Goal: Task Accomplishment & Management: Complete application form

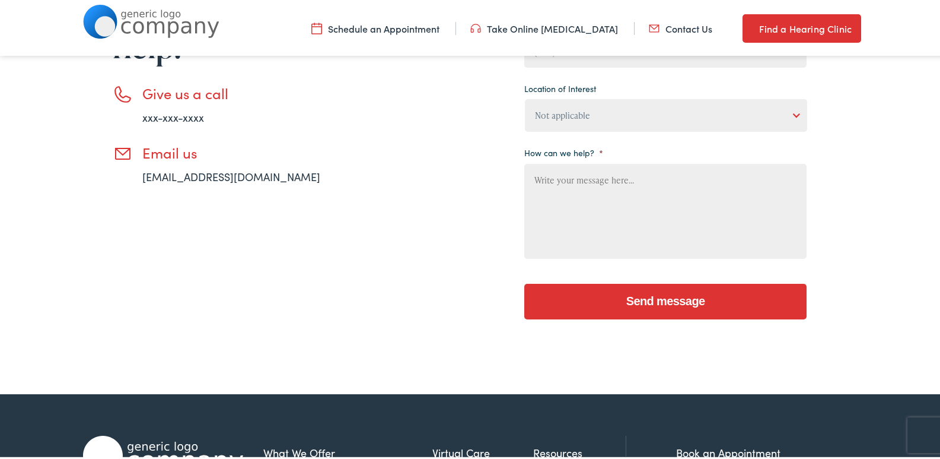
scroll to position [356, 0]
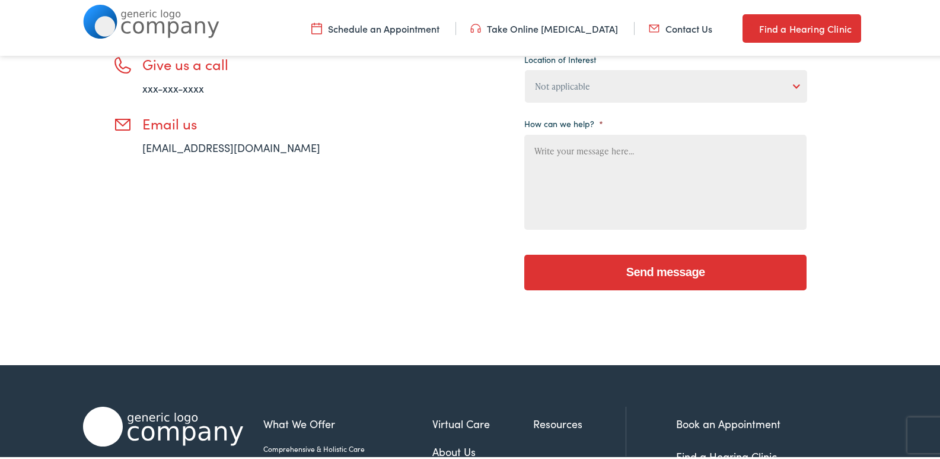
click at [589, 182] on textarea "How can we help? *" at bounding box center [665, 179] width 282 height 95
paste textarea "Wikipedia is considered to be the World’s most significant tool for reference m…"
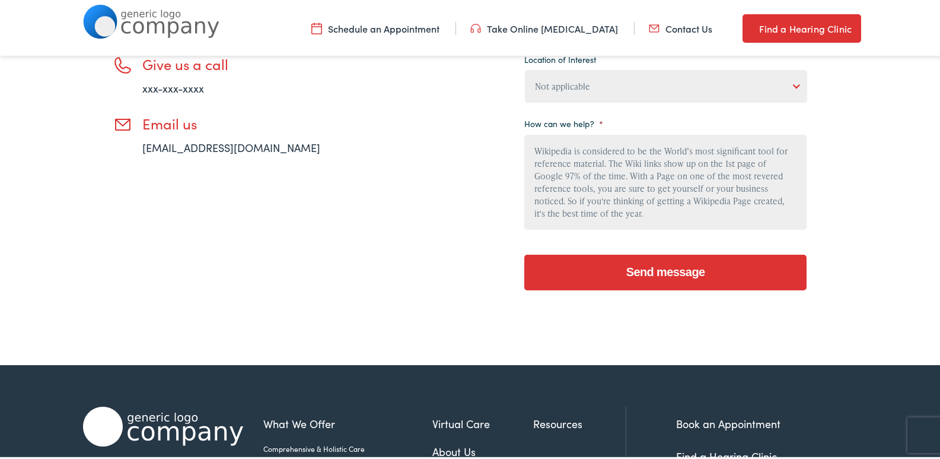
type textarea "Wikipedia is considered to be the World’s most significant tool for reference m…"
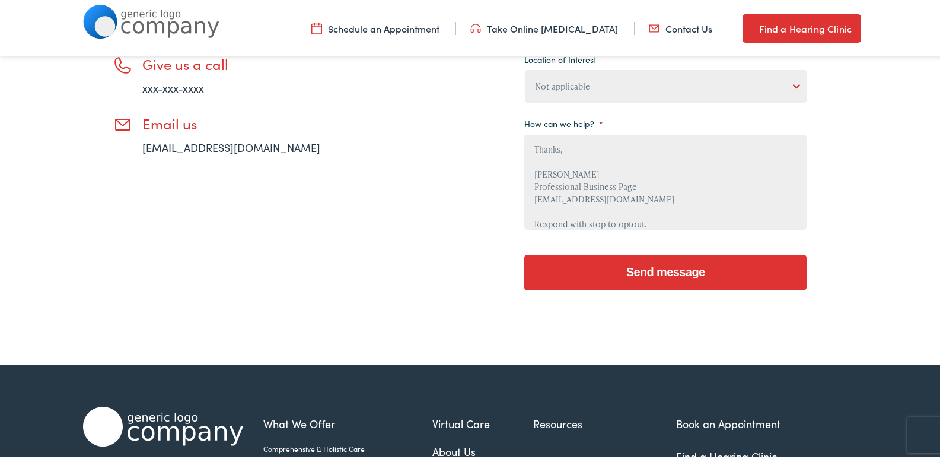
click at [588, 106] on ul "Your name * First Last Email address * Phone number * Location of Interest Not …" at bounding box center [665, 43] width 282 height 374
drag, startPoint x: 591, startPoint y: 71, endPoint x: 590, endPoint y: 79, distance: 7.8
click at [590, 71] on select "Not applicable Estes Audiology, Seguin Estes Audiology, San Antonio Estes Audio…" at bounding box center [666, 84] width 282 height 33
select select "Scallan Hearing, Seigen"
click at [525, 68] on select "Not applicable Estes Audiology, Seguin Estes Audiology, San Antonio Estes Audio…" at bounding box center [666, 84] width 282 height 33
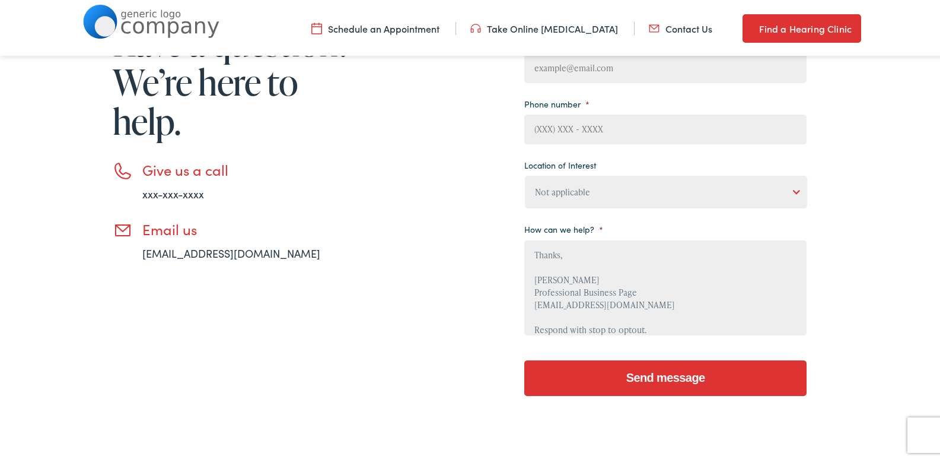
scroll to position [119, 0]
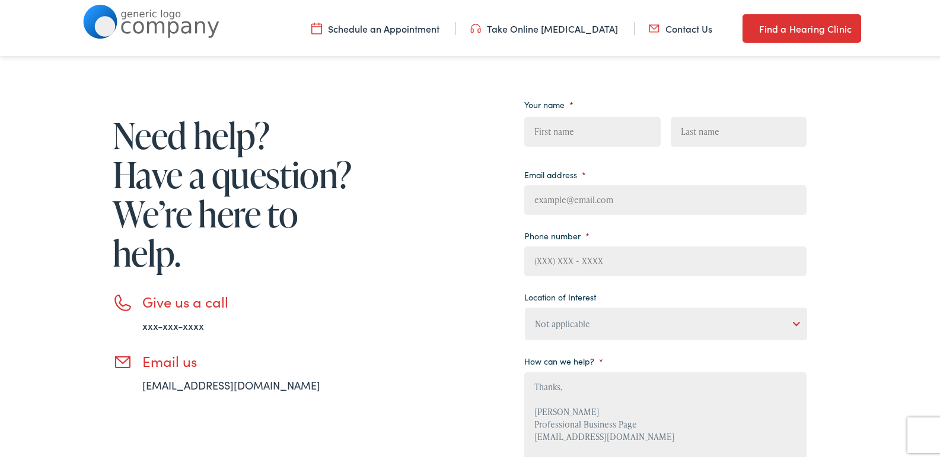
click at [637, 157] on ul "Your name * First Last Email address * Phone number * Location of Interest Not …" at bounding box center [665, 280] width 282 height 374
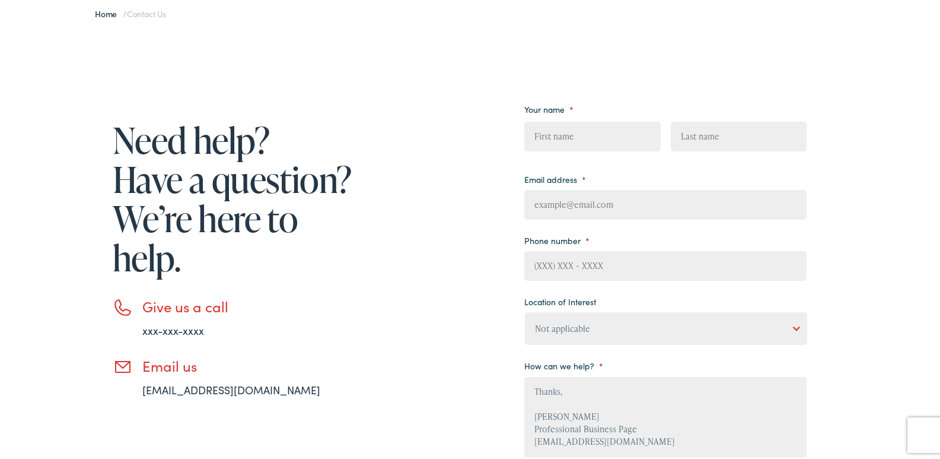
click at [658, 231] on li "Phone number *" at bounding box center [665, 253] width 282 height 49
drag, startPoint x: 640, startPoint y: 173, endPoint x: 626, endPoint y: 225, distance: 54.0
click at [636, 185] on li "Email address *" at bounding box center [665, 192] width 282 height 49
drag, startPoint x: 626, startPoint y: 225, endPoint x: 623, endPoint y: 193, distance: 31.6
click at [626, 222] on ul "Your name * First Last Email address * Phone number * Location of Interest Not …" at bounding box center [665, 285] width 282 height 374
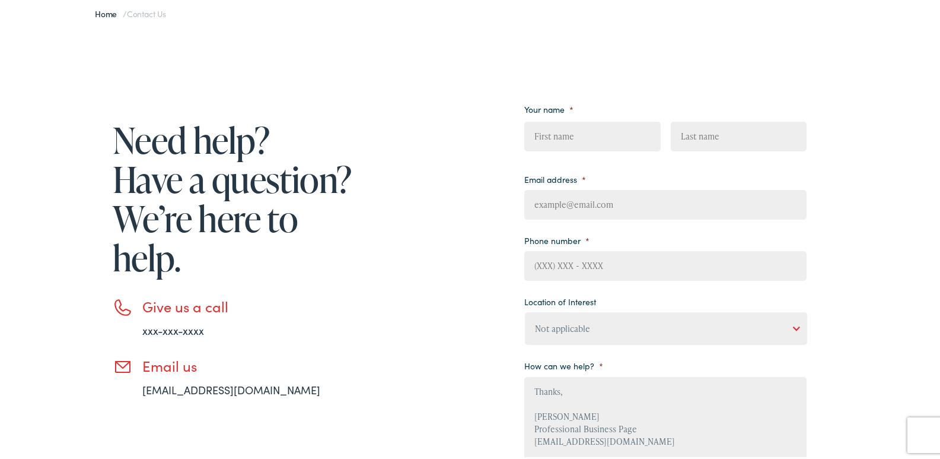
drag, startPoint x: 623, startPoint y: 193, endPoint x: 623, endPoint y: 214, distance: 20.2
click at [623, 203] on input "Email address *" at bounding box center [665, 202] width 282 height 30
type input "Jamesclark@Professionalbusinesspage.com"
type input "James"
type input "Clark"
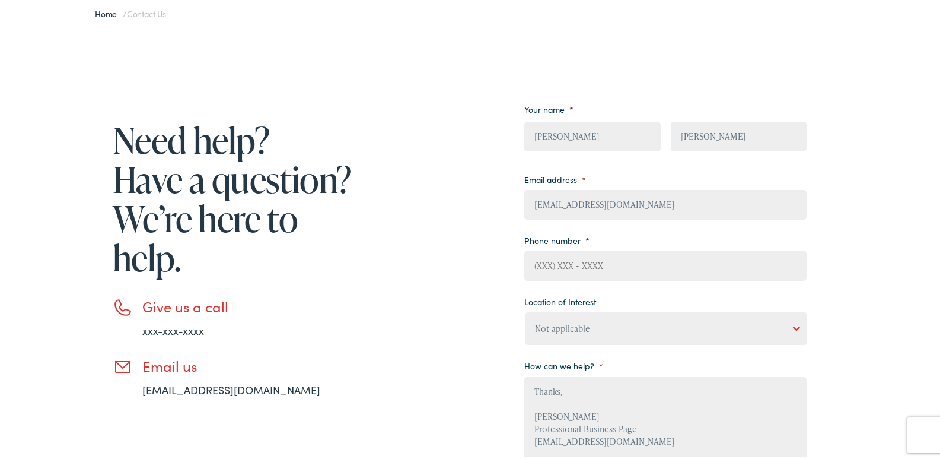
type input "8149805065"
